Goal: Information Seeking & Learning: Learn about a topic

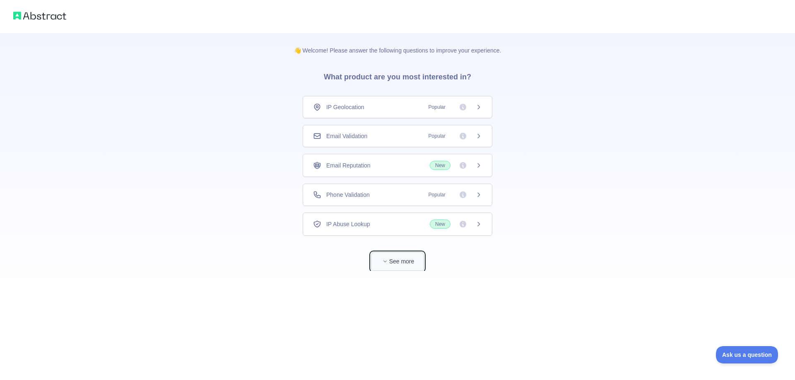
click at [411, 257] on button "See more" at bounding box center [397, 261] width 53 height 19
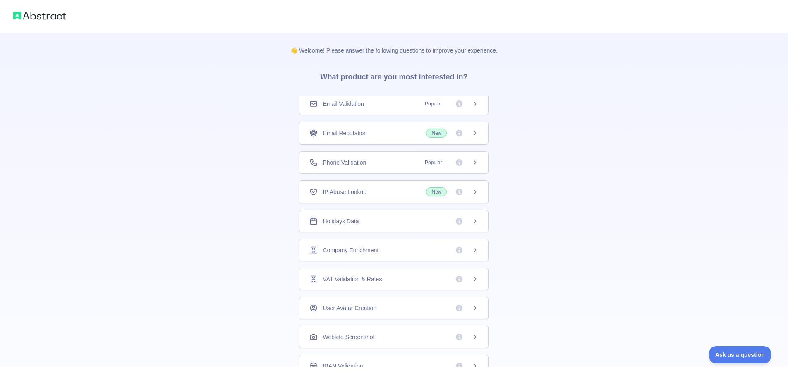
drag, startPoint x: 472, startPoint y: 163, endPoint x: 529, endPoint y: 167, distance: 56.4
click at [529, 167] on div "👋 Welcome! Please answer the following questions to improve your experience. Wh…" at bounding box center [394, 263] width 788 height 526
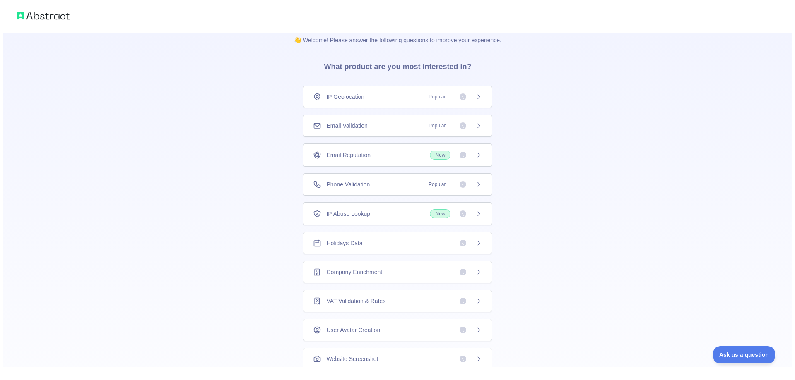
scroll to position [0, 0]
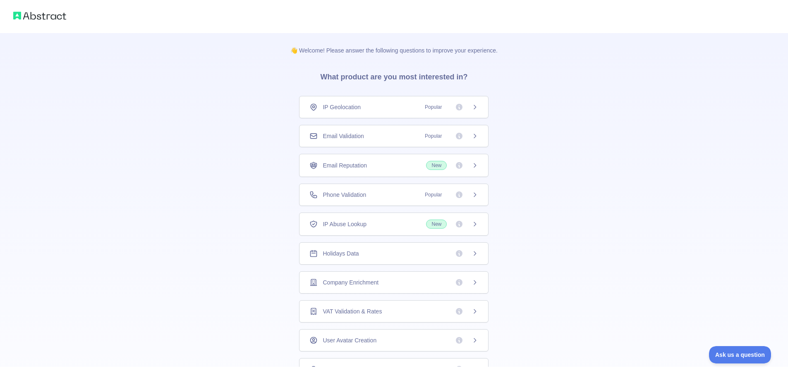
click at [474, 195] on icon at bounding box center [475, 195] width 2 height 4
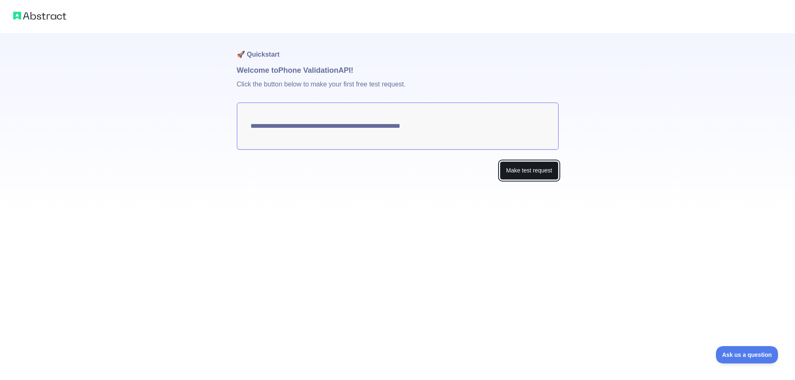
click at [514, 168] on button "Make test request" at bounding box center [529, 170] width 58 height 19
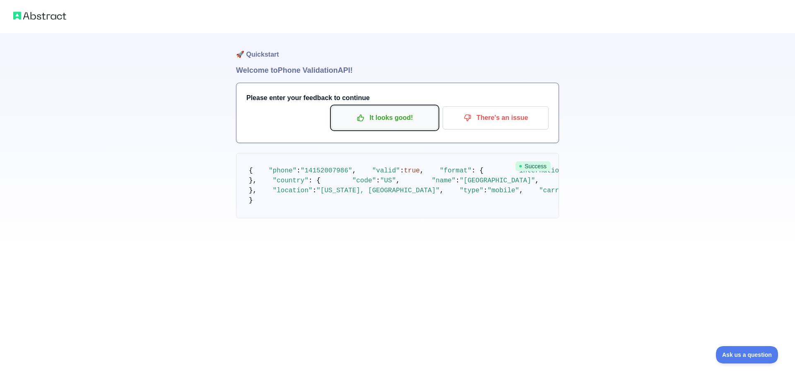
click at [384, 117] on p "It looks good!" at bounding box center [385, 118] width 94 height 14
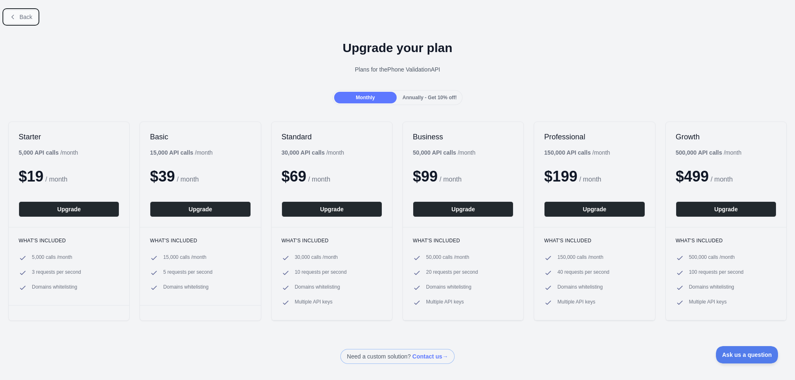
click at [19, 13] on button "Back" at bounding box center [21, 17] width 34 height 14
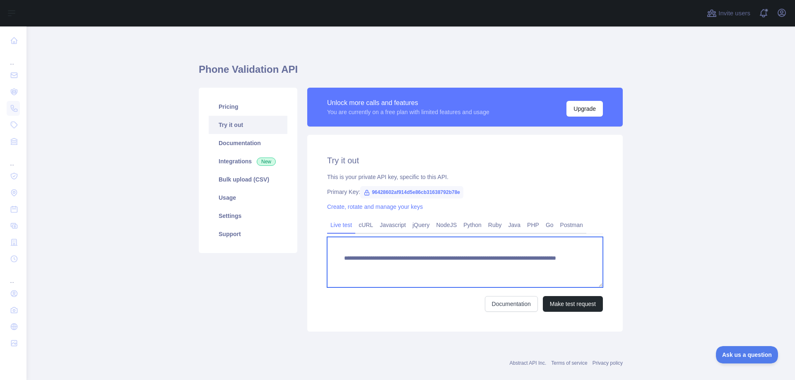
click at [412, 266] on textarea "**********" at bounding box center [465, 262] width 276 height 50
click at [444, 264] on textarea "**********" at bounding box center [465, 262] width 276 height 50
click at [519, 261] on textarea "**********" at bounding box center [465, 262] width 276 height 50
click at [521, 266] on textarea "**********" at bounding box center [465, 262] width 276 height 50
type textarea "**********"
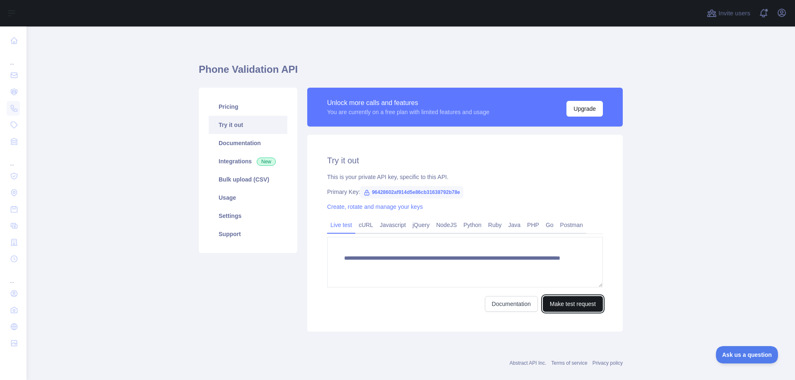
click at [551, 308] on button "Make test request" at bounding box center [573, 304] width 60 height 16
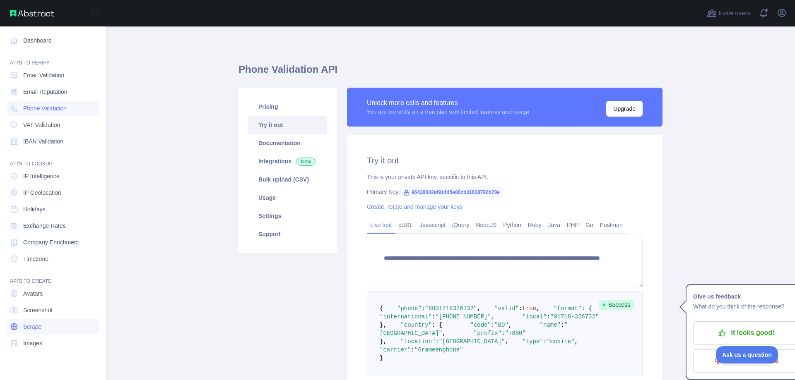
click at [57, 330] on link "Scrape" at bounding box center [53, 327] width 93 height 15
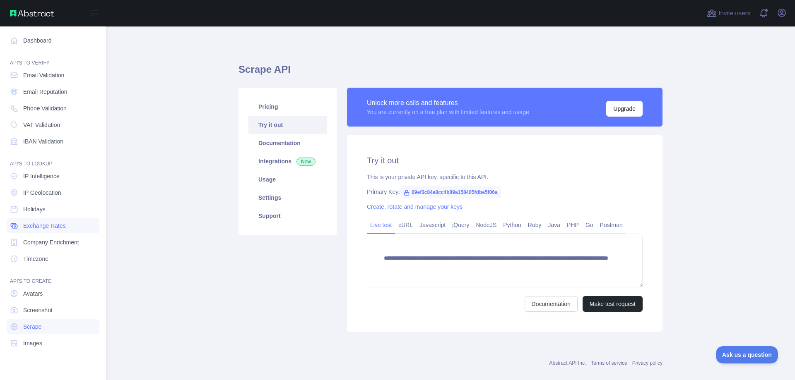
click at [43, 227] on span "Exchange Rates" at bounding box center [44, 226] width 43 height 8
click at [43, 188] on link "IP Geolocation" at bounding box center [53, 192] width 93 height 15
click at [46, 180] on link "IP Intelligence" at bounding box center [53, 176] width 93 height 15
click at [53, 144] on span "IBAN Validation" at bounding box center [43, 141] width 40 height 8
click at [54, 127] on span "VAT Validation" at bounding box center [41, 125] width 37 height 8
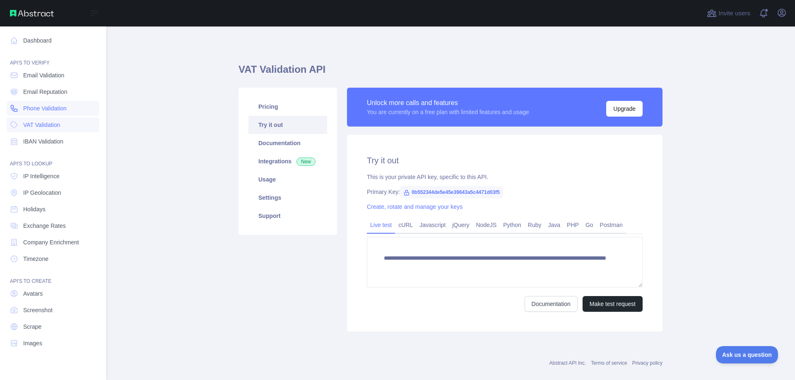
click at [58, 111] on span "Phone Validation" at bounding box center [44, 108] width 43 height 8
click at [51, 85] on link "Email Reputation" at bounding box center [53, 91] width 93 height 15
click at [49, 74] on span "Email Validation" at bounding box center [43, 75] width 41 height 8
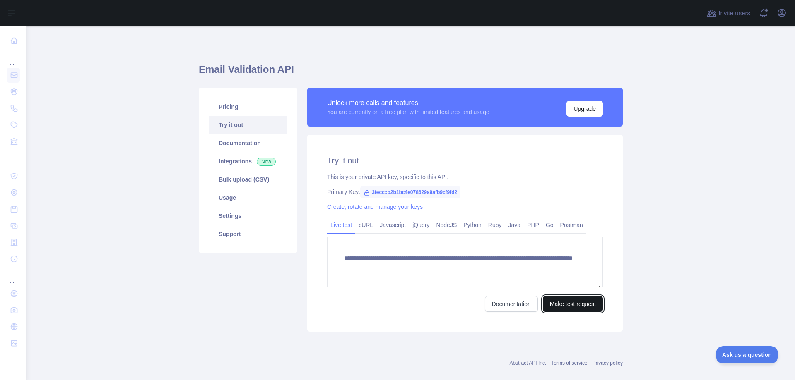
click at [583, 305] on button "Make test request" at bounding box center [573, 304] width 60 height 16
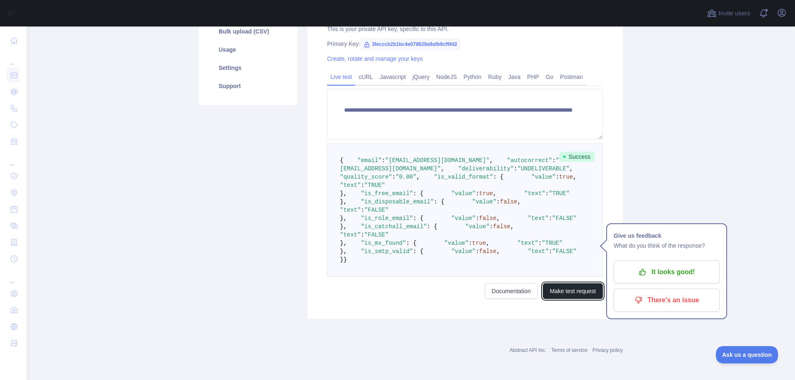
scroll to position [248, 0]
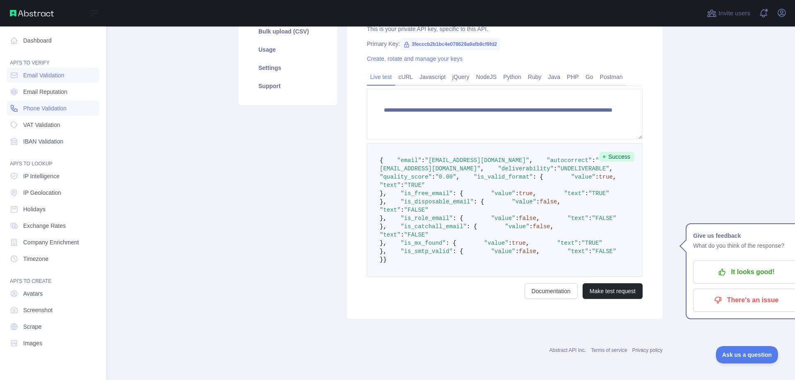
click at [47, 108] on span "Phone Validation" at bounding box center [44, 108] width 43 height 8
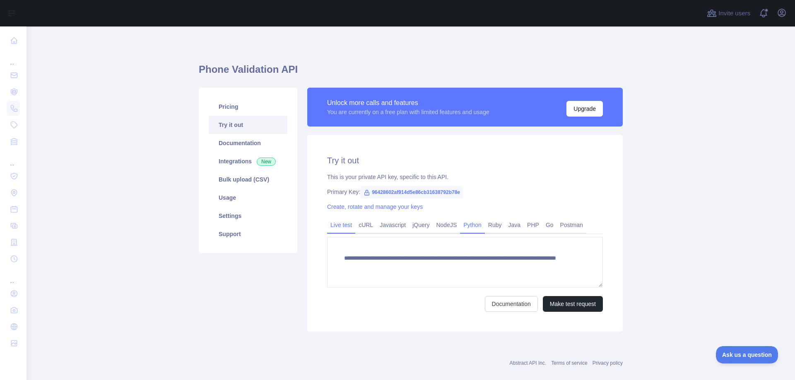
click at [464, 223] on link "Python" at bounding box center [472, 225] width 25 height 13
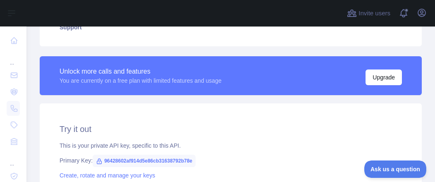
scroll to position [248, 0]
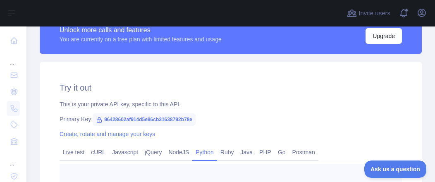
click at [117, 122] on span "96428602af914d5e86cb31638792b78e" at bounding box center [144, 119] width 103 height 12
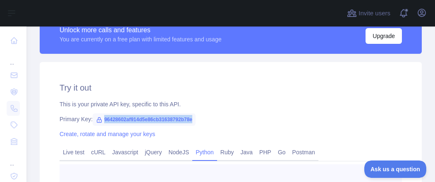
click at [117, 122] on span "96428602af914d5e86cb31638792b78e" at bounding box center [144, 119] width 103 height 12
copy span "96428602af914d5e86cb31638792b78e"
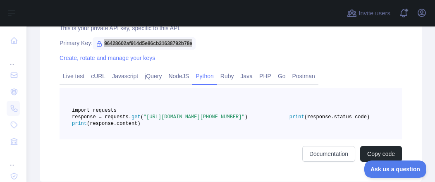
scroll to position [405, 0]
